Goal: Task Accomplishment & Management: Manage account settings

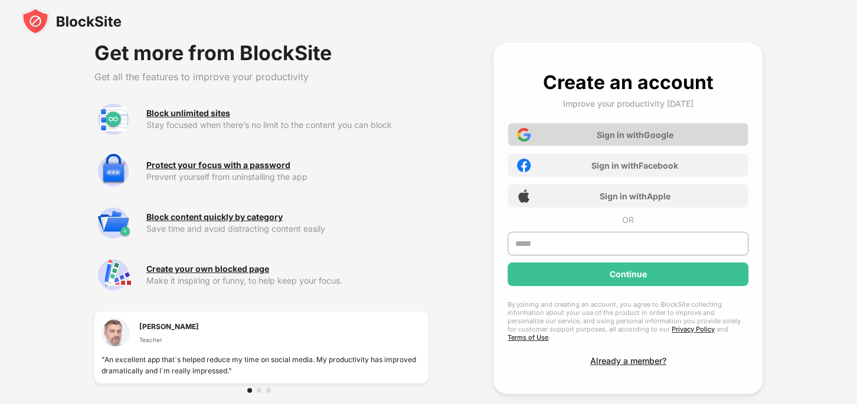
click at [644, 134] on div "Sign in with Google" at bounding box center [635, 135] width 77 height 10
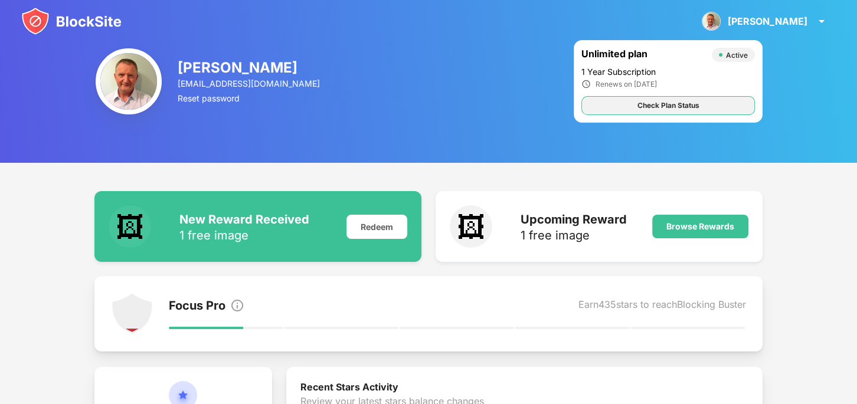
click at [671, 107] on div "Check Plan Status" at bounding box center [669, 106] width 62 height 12
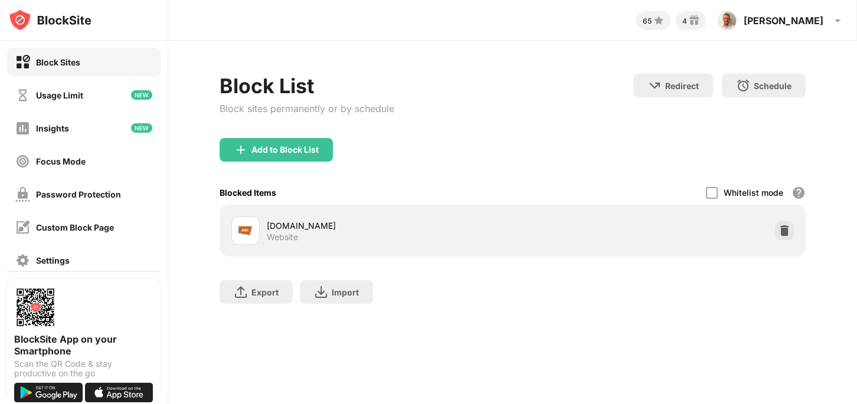
click at [65, 63] on div "Block Sites" at bounding box center [58, 62] width 44 height 10
click at [62, 98] on div "Usage Limit" at bounding box center [59, 95] width 47 height 10
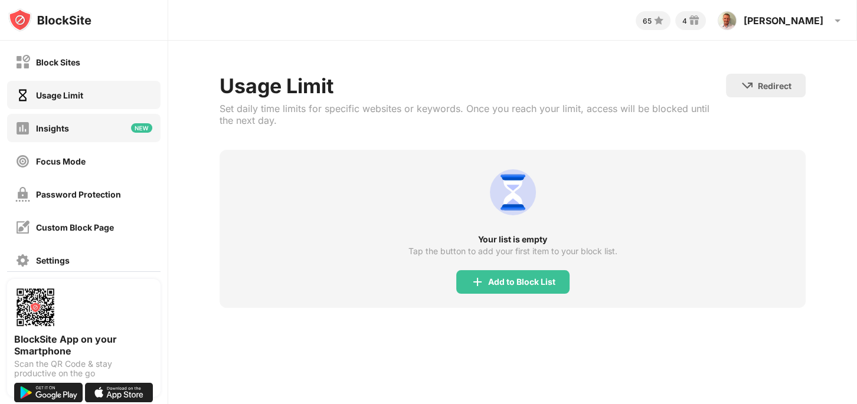
click at [55, 128] on div "Insights" at bounding box center [52, 128] width 33 height 10
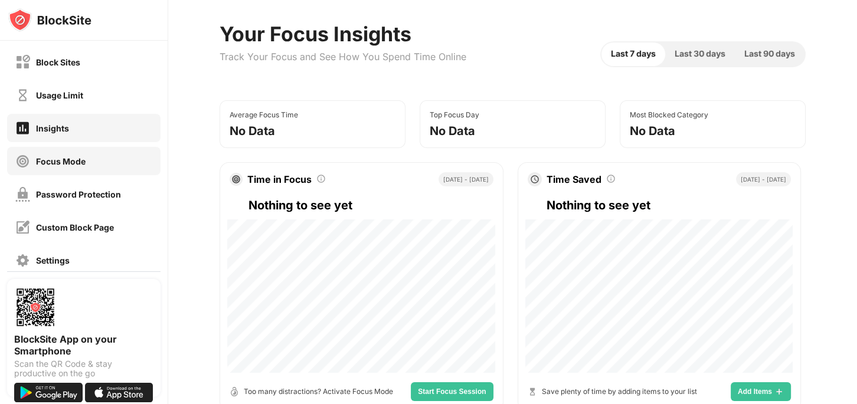
scroll to position [51, 0]
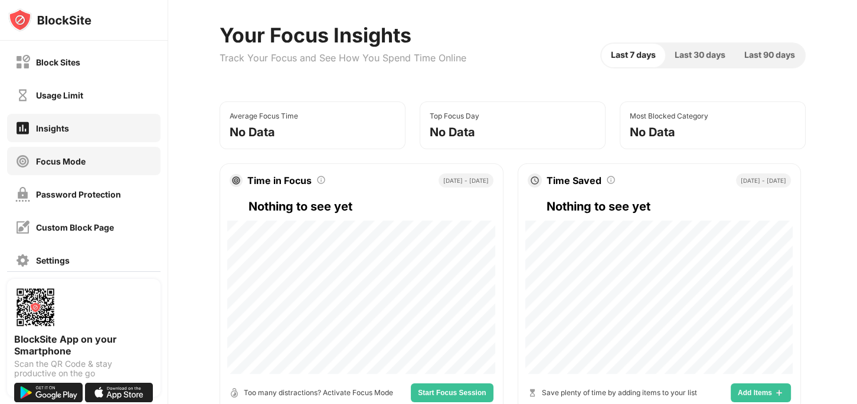
click at [55, 160] on div "Focus Mode" at bounding box center [61, 161] width 50 height 10
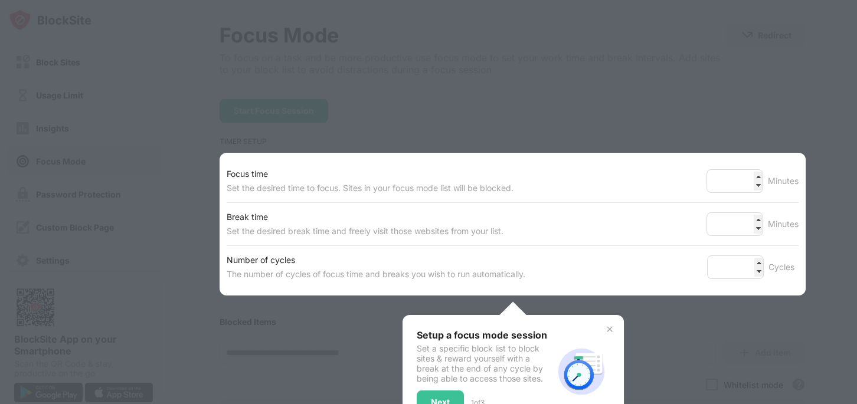
click at [170, 172] on div at bounding box center [428, 202] width 857 height 404
click at [732, 347] on div at bounding box center [428, 202] width 857 height 404
click at [611, 331] on img at bounding box center [609, 329] width 9 height 9
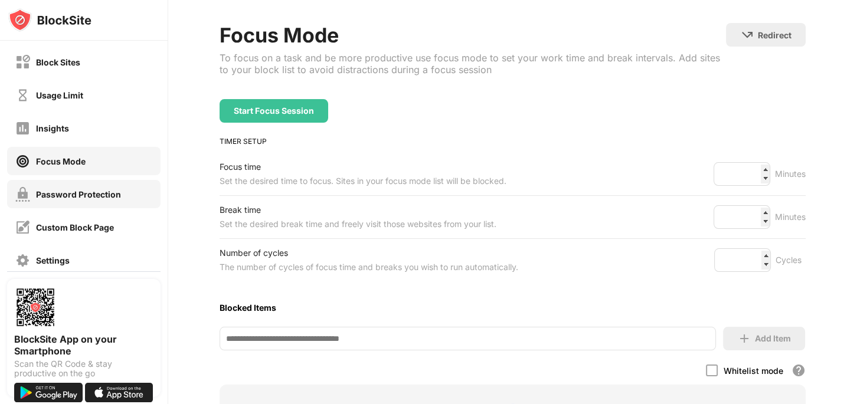
click at [74, 194] on div "Password Protection" at bounding box center [78, 195] width 85 height 10
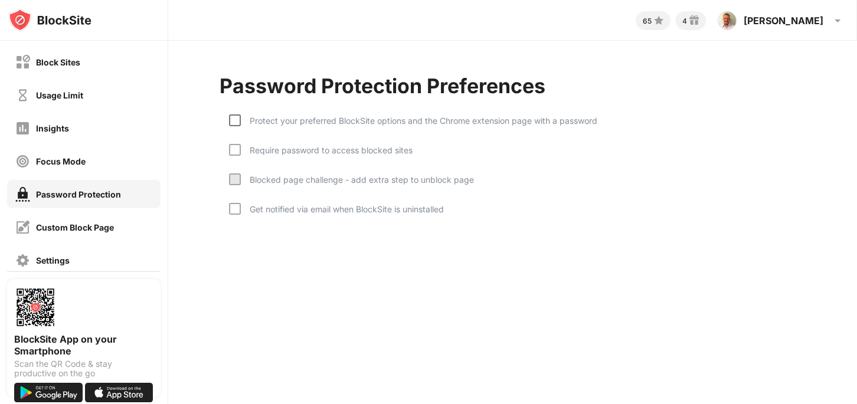
click at [235, 124] on div at bounding box center [235, 121] width 12 height 12
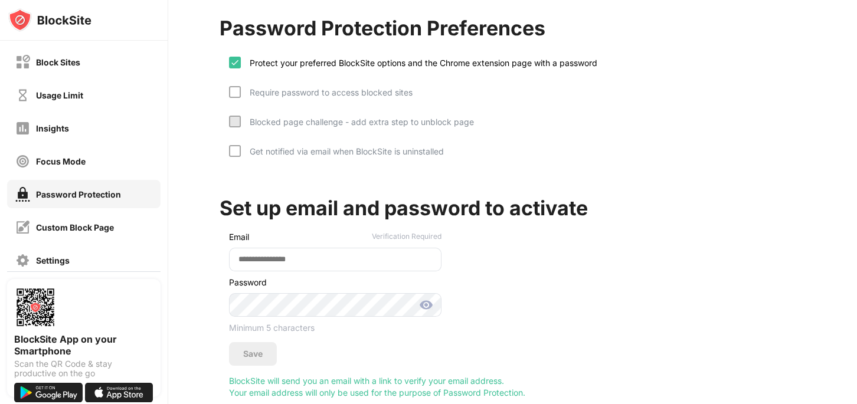
scroll to position [83, 0]
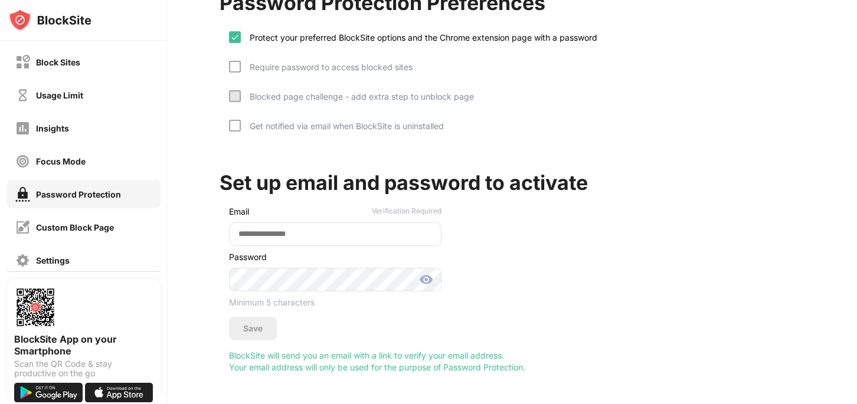
click at [426, 282] on img at bounding box center [426, 280] width 14 height 14
click at [261, 324] on div "Save" at bounding box center [252, 328] width 19 height 9
click at [289, 235] on input "email" at bounding box center [335, 235] width 213 height 24
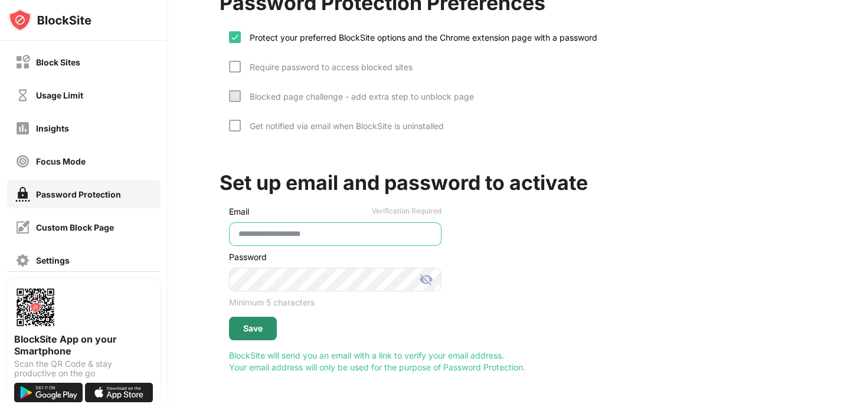
type input "**********"
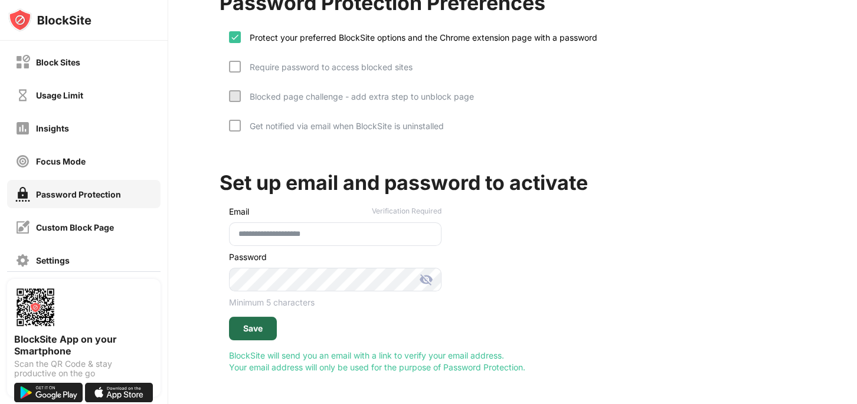
click at [256, 329] on div "Save" at bounding box center [252, 328] width 19 height 9
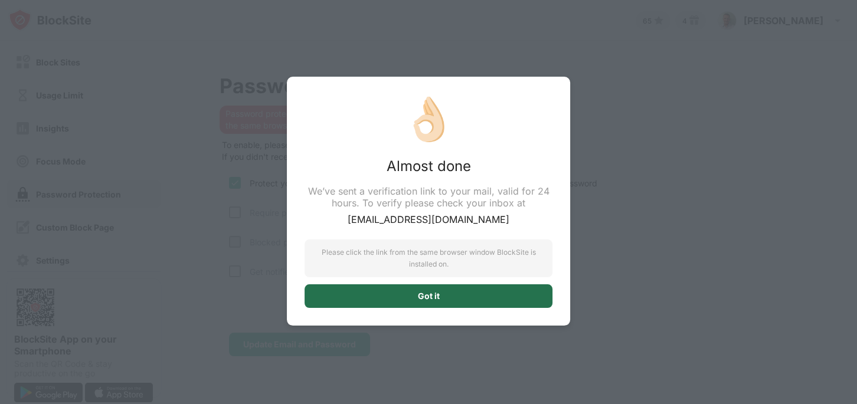
click at [434, 298] on div "Got it" at bounding box center [429, 296] width 22 height 9
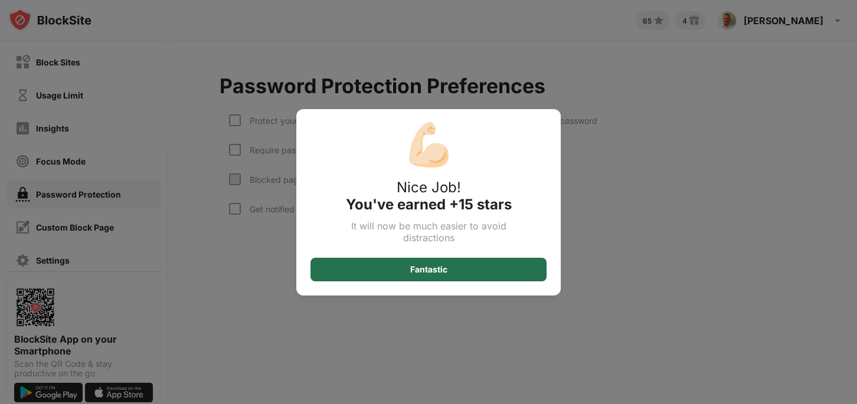
click at [426, 273] on div "Fantastic" at bounding box center [428, 269] width 37 height 9
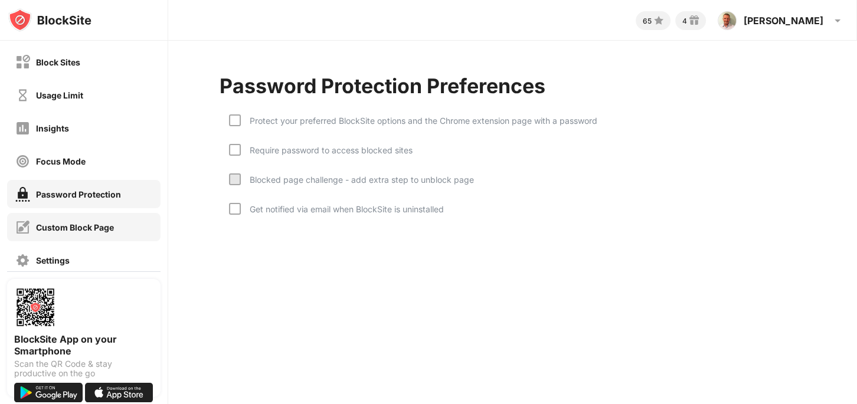
click at [53, 230] on div "Custom Block Page" at bounding box center [75, 228] width 78 height 10
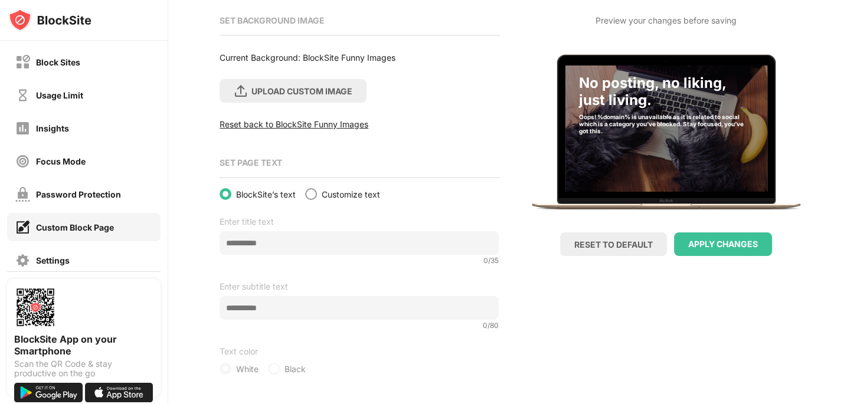
scroll to position [139, 0]
click at [50, 260] on div "Settings" at bounding box center [53, 261] width 34 height 10
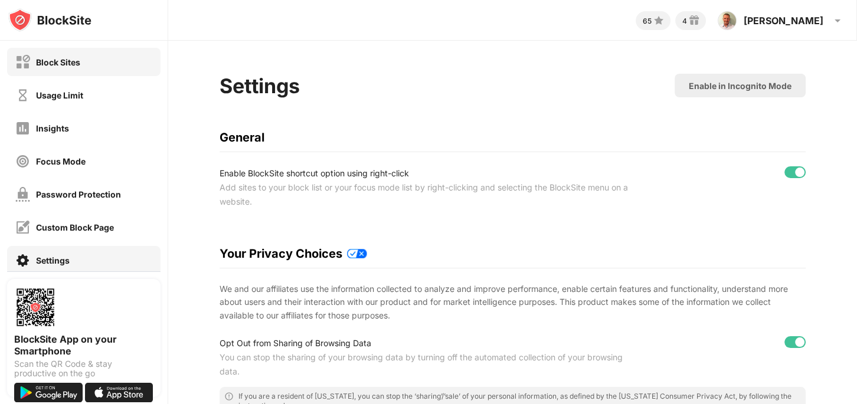
click at [56, 58] on div "Block Sites" at bounding box center [58, 62] width 44 height 10
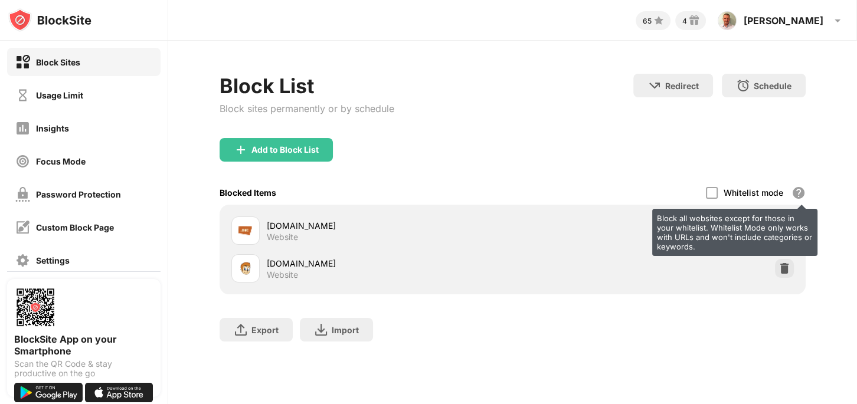
click at [798, 191] on div "Block all websites except for those in your whitelist. Whitelist Mode only work…" at bounding box center [799, 193] width 14 height 14
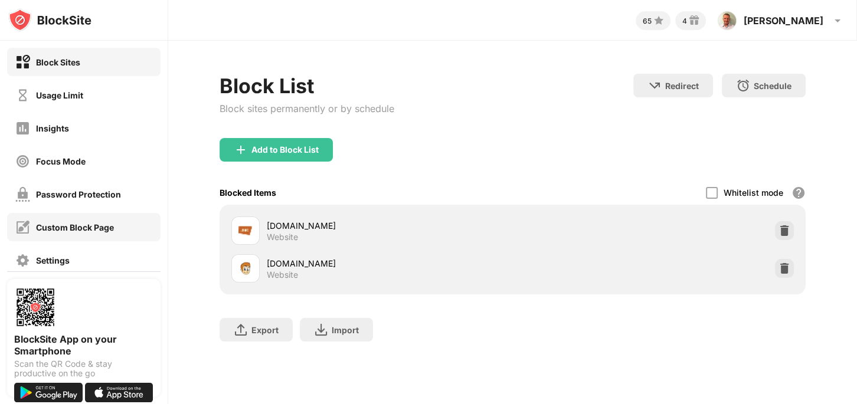
click at [70, 225] on div "Custom Block Page" at bounding box center [75, 228] width 78 height 10
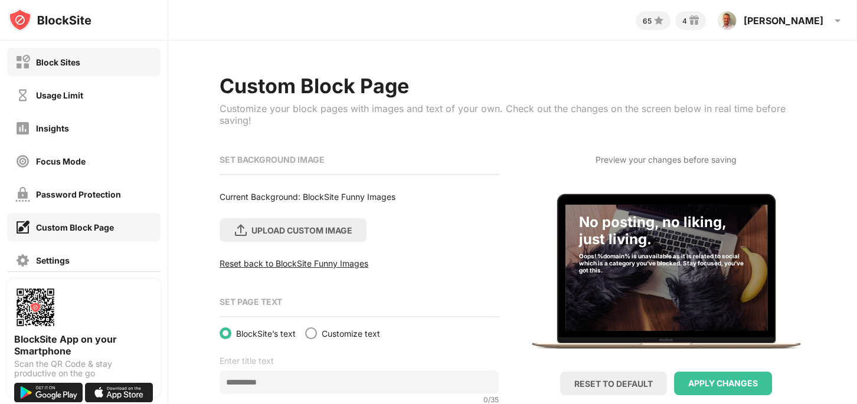
click at [72, 64] on div "Block Sites" at bounding box center [58, 62] width 44 height 10
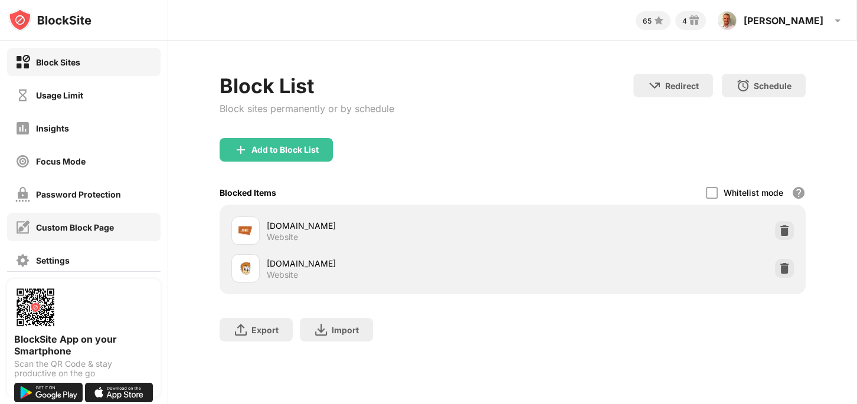
scroll to position [41, 0]
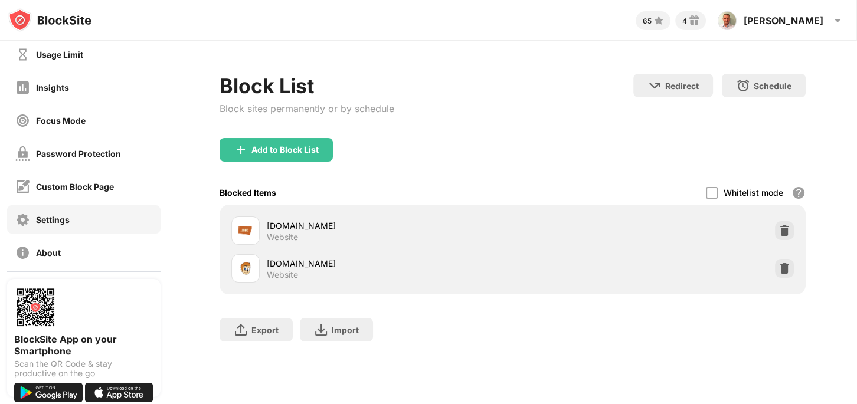
click at [51, 224] on div "Settings" at bounding box center [42, 220] width 54 height 15
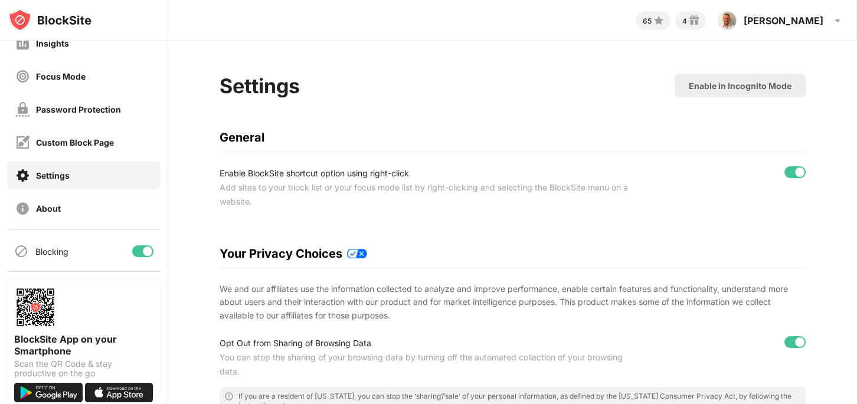
scroll to position [90, 0]
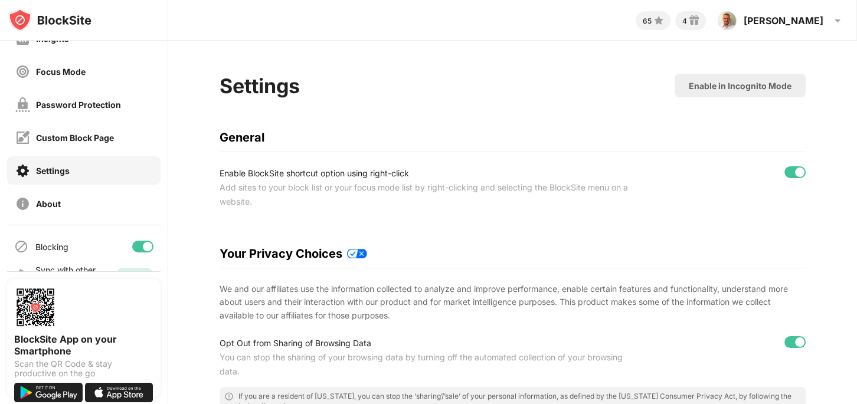
click at [44, 171] on div "Settings" at bounding box center [53, 171] width 34 height 10
click at [58, 169] on div "Settings" at bounding box center [53, 171] width 34 height 10
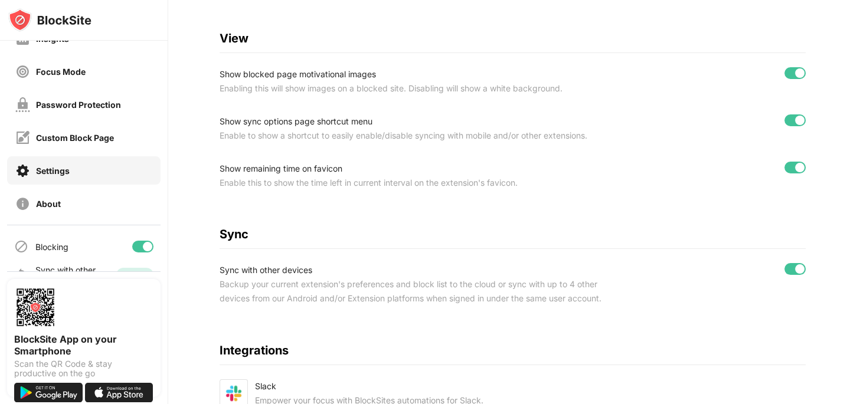
scroll to position [528, 0]
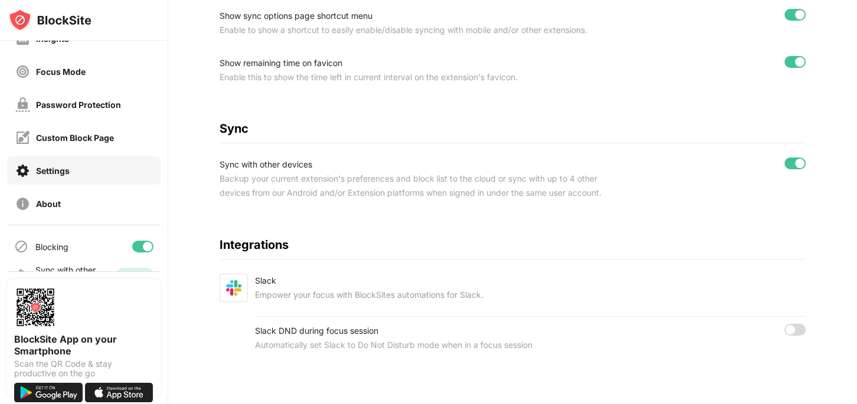
click at [57, 170] on div "Settings" at bounding box center [53, 171] width 34 height 10
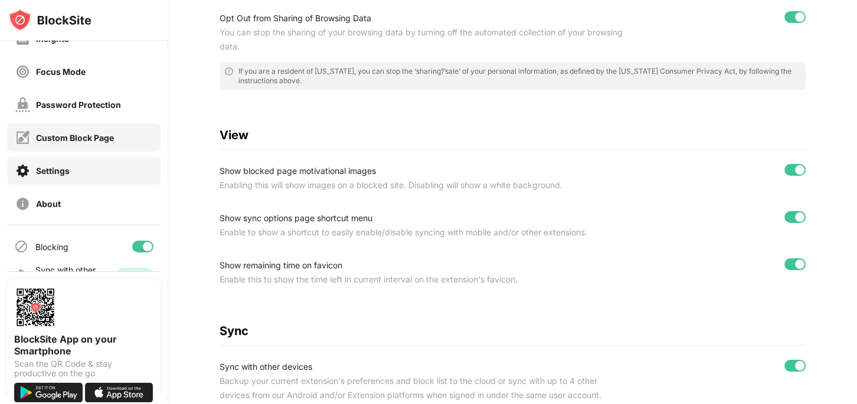
click at [87, 139] on div "Custom Block Page" at bounding box center [75, 138] width 78 height 10
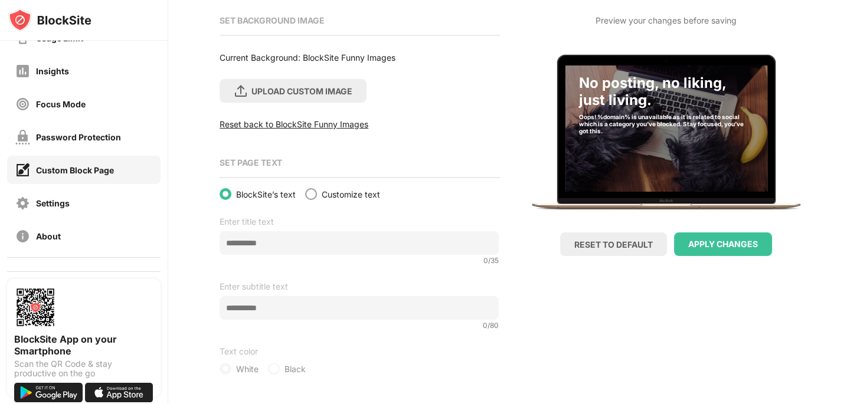
scroll to position [57, 0]
click at [92, 169] on div "Custom Block Page" at bounding box center [75, 171] width 78 height 10
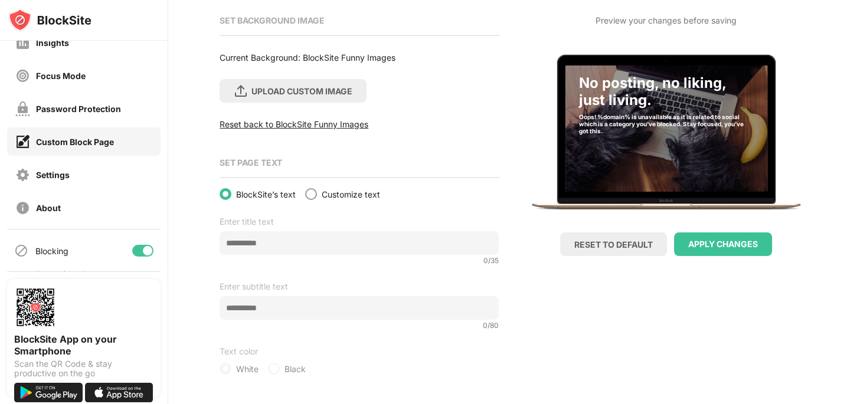
scroll to position [84, 0]
click at [57, 176] on div "Settings" at bounding box center [53, 176] width 34 height 10
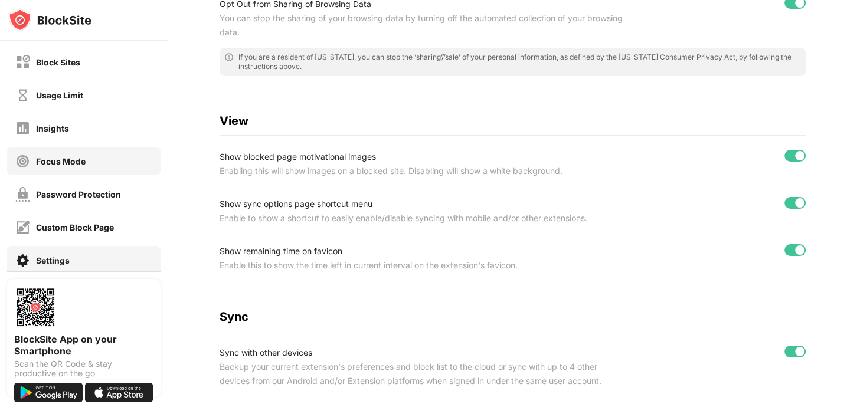
click at [64, 162] on div "Focus Mode" at bounding box center [61, 161] width 50 height 10
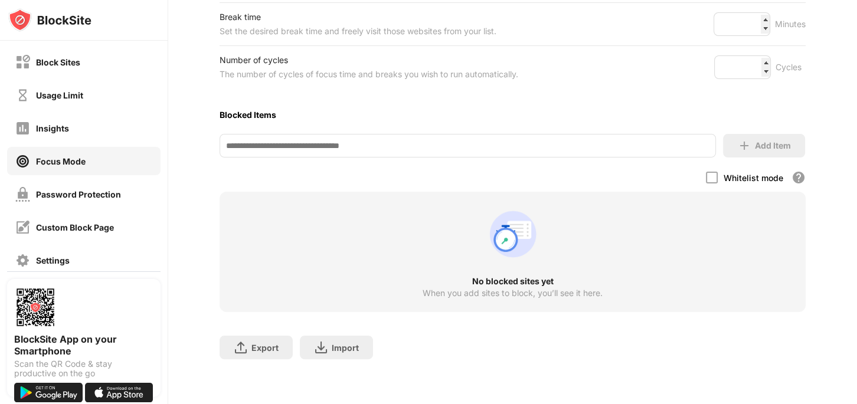
scroll to position [244, 0]
click at [60, 131] on div "Insights" at bounding box center [52, 128] width 33 height 10
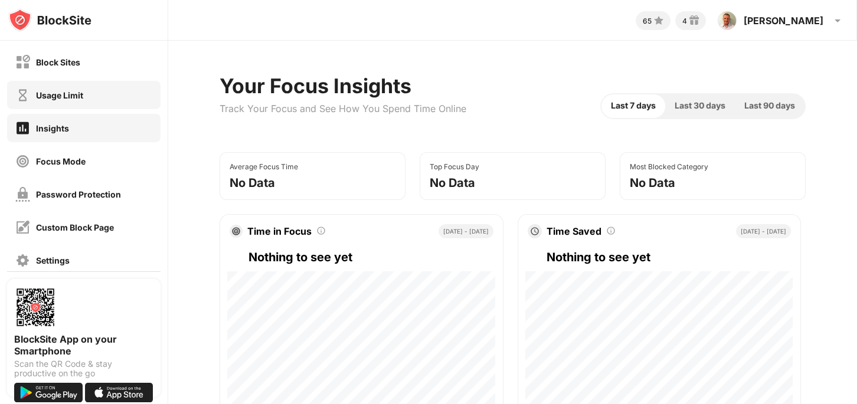
click at [64, 92] on div "Usage Limit" at bounding box center [59, 95] width 47 height 10
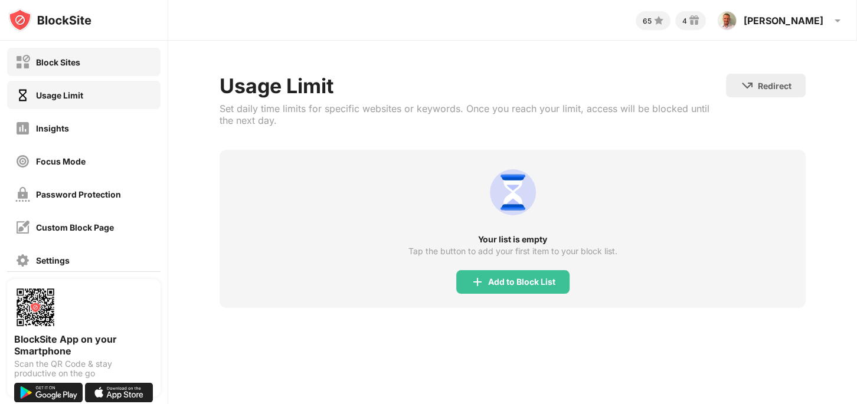
click at [53, 64] on div "Block Sites" at bounding box center [58, 62] width 44 height 10
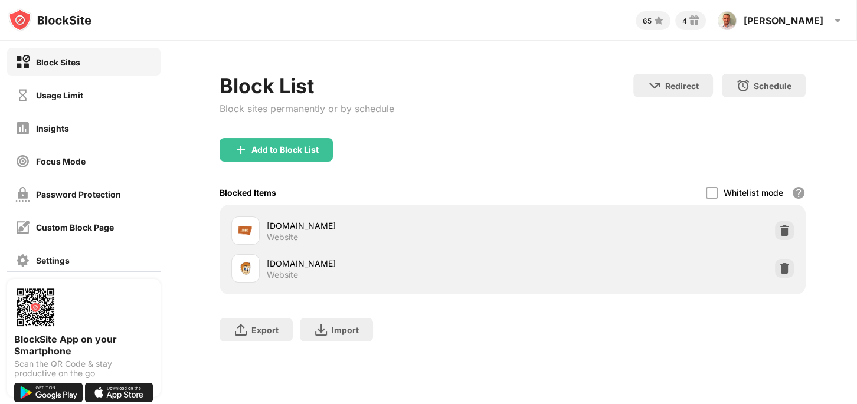
click at [65, 63] on div "Block Sites" at bounding box center [58, 62] width 44 height 10
click at [58, 58] on div "Block Sites" at bounding box center [58, 62] width 44 height 10
click at [835, 19] on img at bounding box center [838, 21] width 14 height 14
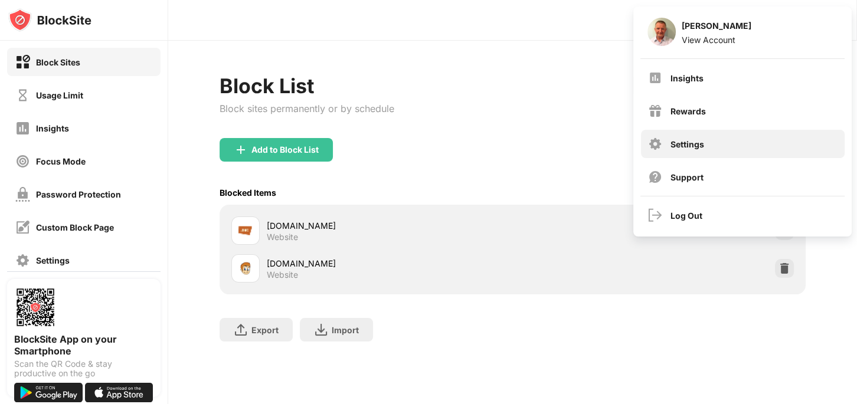
click at [677, 143] on div "Settings" at bounding box center [688, 144] width 34 height 10
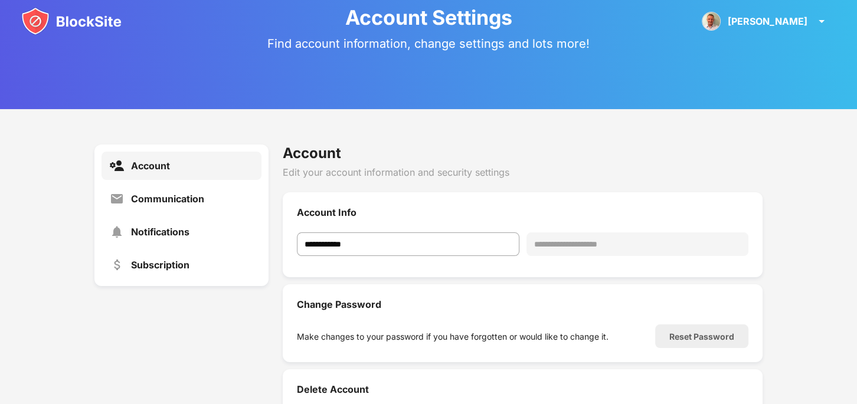
scroll to position [53, 0]
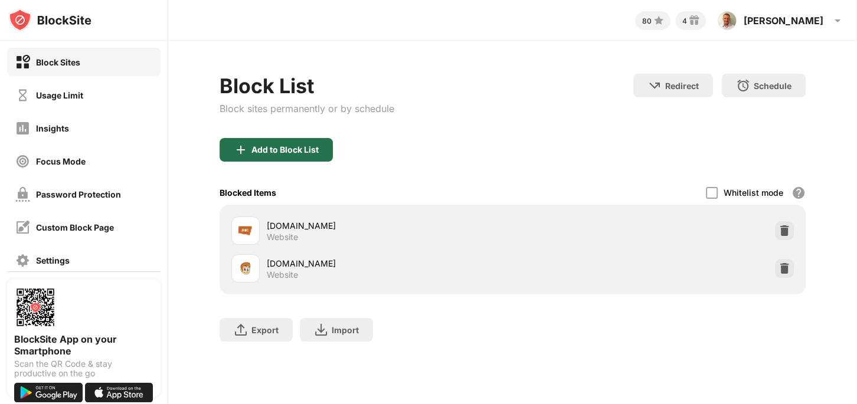
click at [306, 152] on div "Add to Block List" at bounding box center [285, 149] width 67 height 9
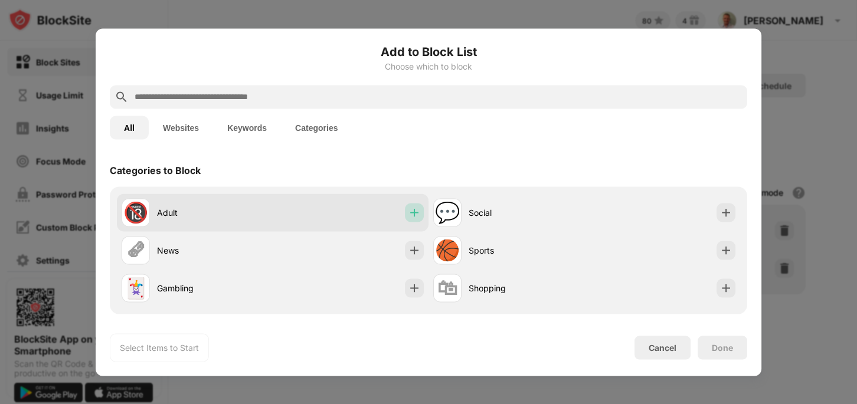
click at [417, 216] on img at bounding box center [415, 213] width 12 height 12
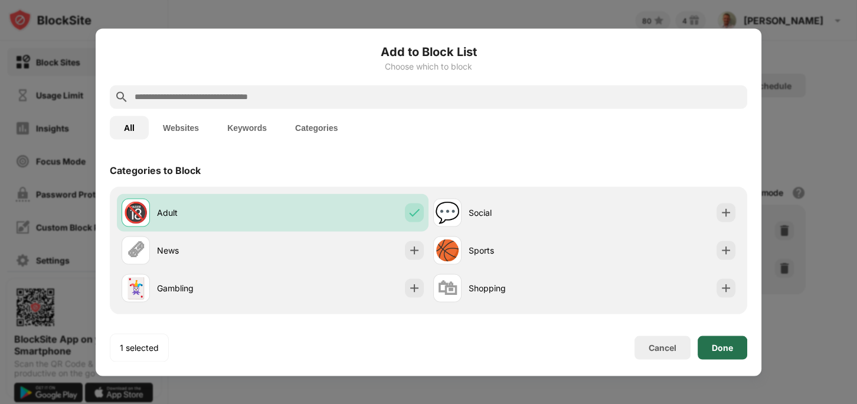
click at [726, 353] on div "Done" at bounding box center [723, 348] width 50 height 24
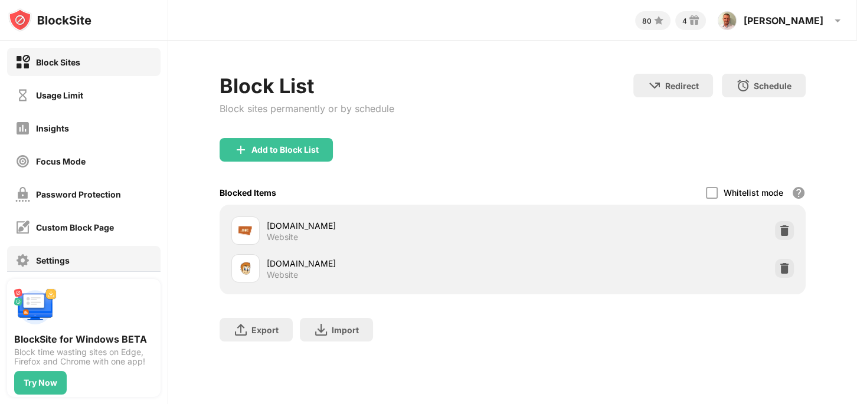
click at [47, 262] on div "Settings" at bounding box center [53, 261] width 34 height 10
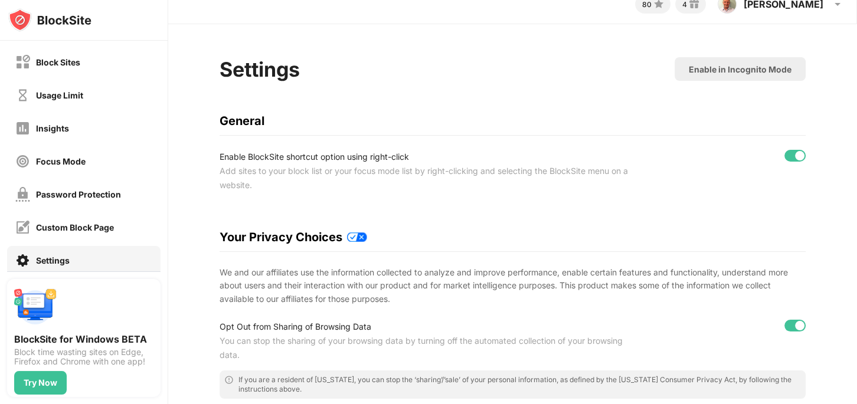
scroll to position [12, 0]
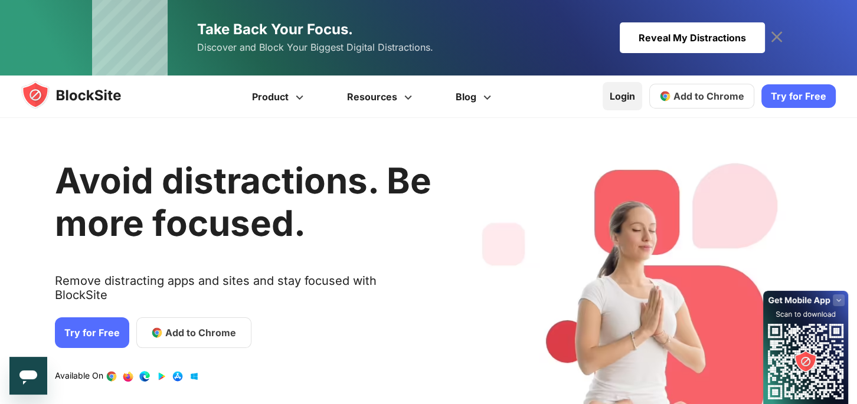
click at [612, 106] on link "Login" at bounding box center [623, 96] width 40 height 28
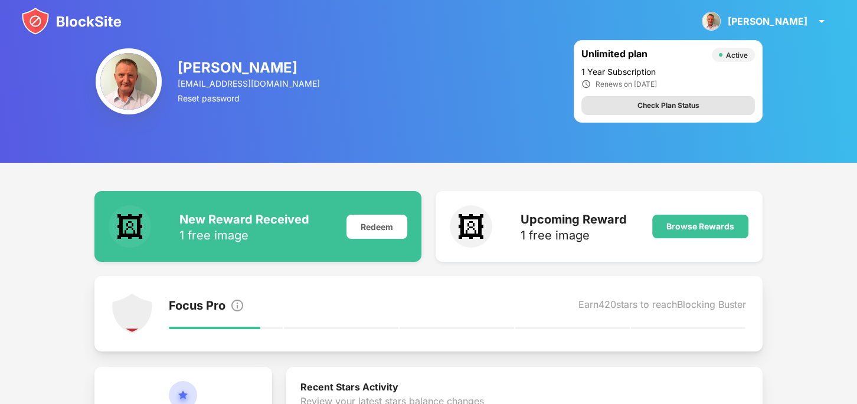
click at [674, 108] on div "Check Plan Status" at bounding box center [669, 106] width 62 height 12
click at [504, 106] on div "[PERSON_NAME] [EMAIL_ADDRESS][DOMAIN_NAME] Reset password Unlimited plan Active…" at bounding box center [428, 81] width 857 height 163
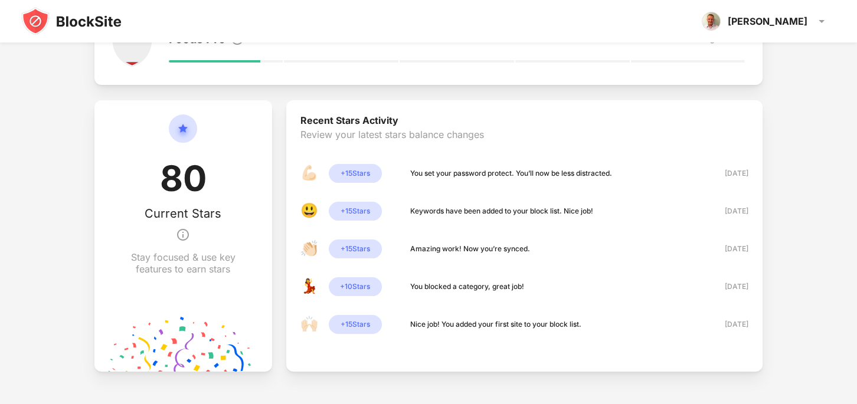
click at [73, 24] on img at bounding box center [71, 21] width 100 height 28
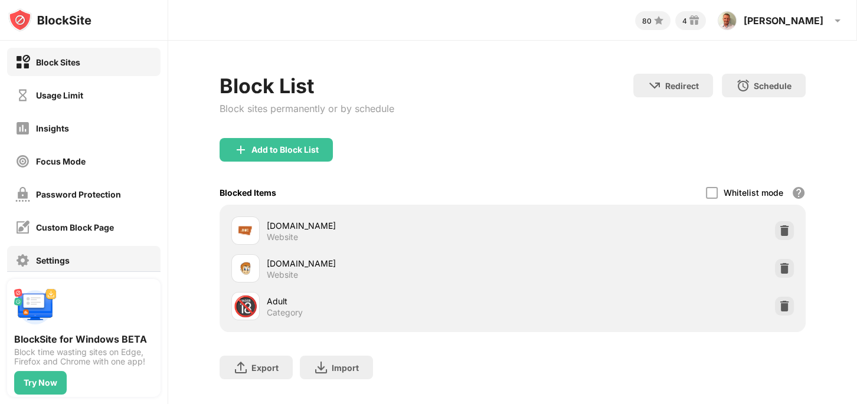
click at [51, 259] on div "Settings" at bounding box center [53, 261] width 34 height 10
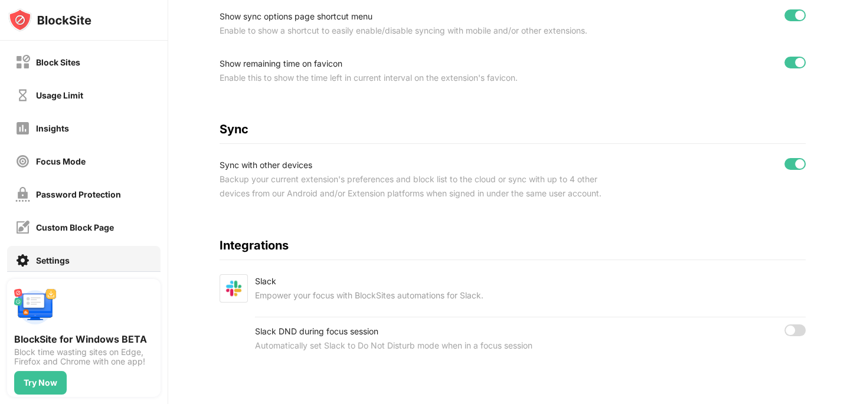
scroll to position [528, 0]
click at [365, 188] on div "Backup your current extension's preferences and block list to the cloud or sync…" at bounding box center [425, 186] width 410 height 28
